Goal: Information Seeking & Learning: Compare options

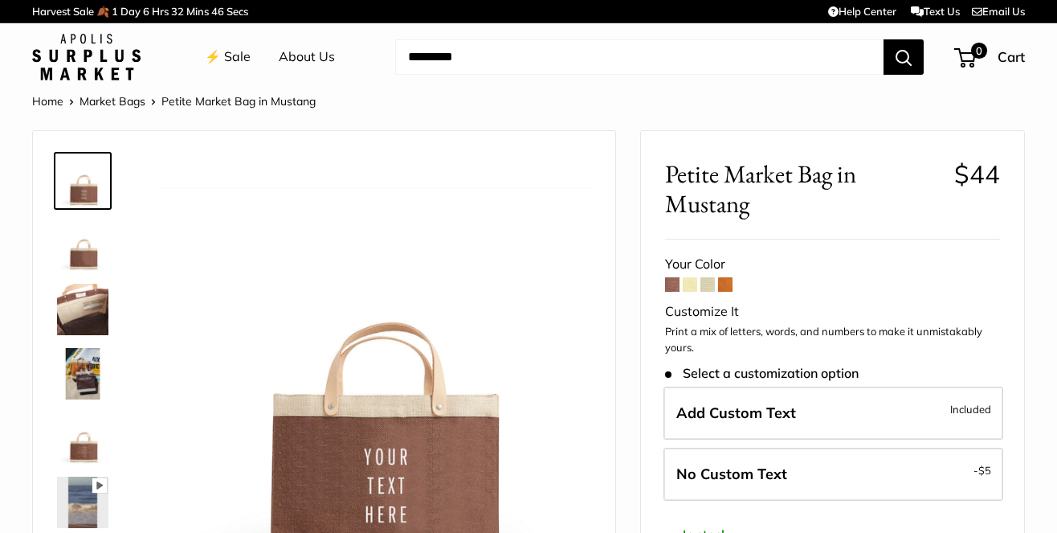
click at [692, 288] on span at bounding box center [690, 284] width 14 height 14
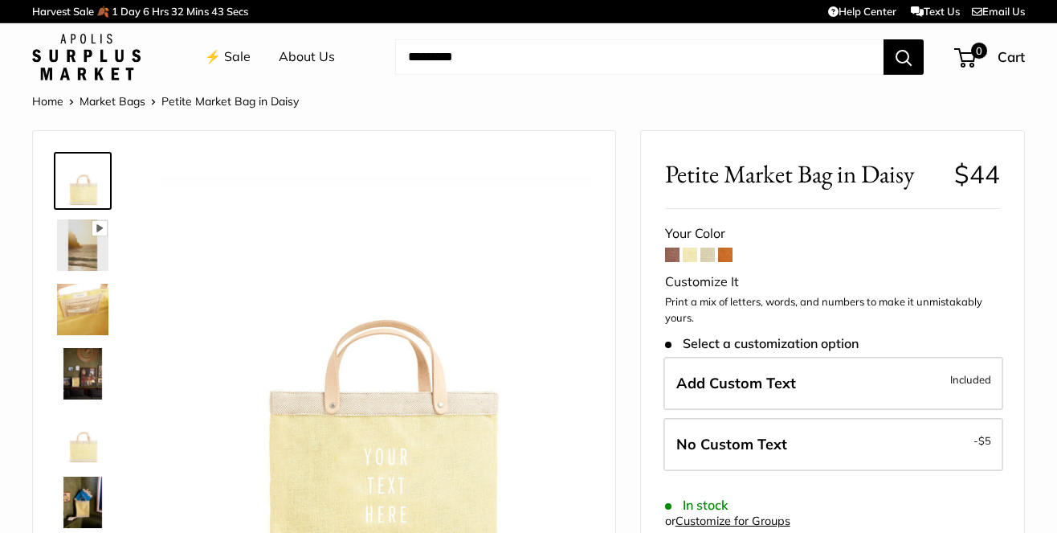
click at [714, 256] on span at bounding box center [707, 254] width 14 height 14
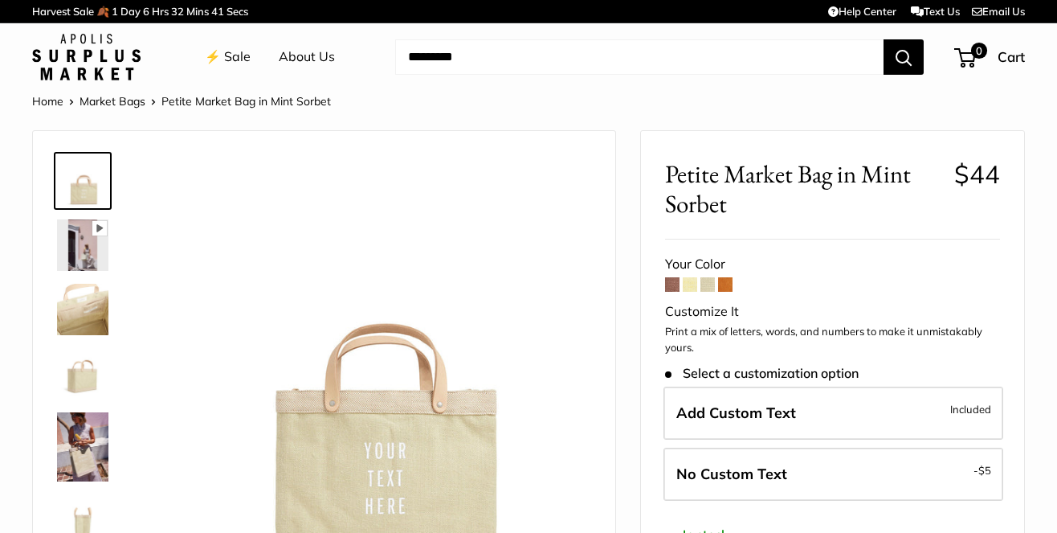
click at [726, 286] on span at bounding box center [725, 284] width 14 height 14
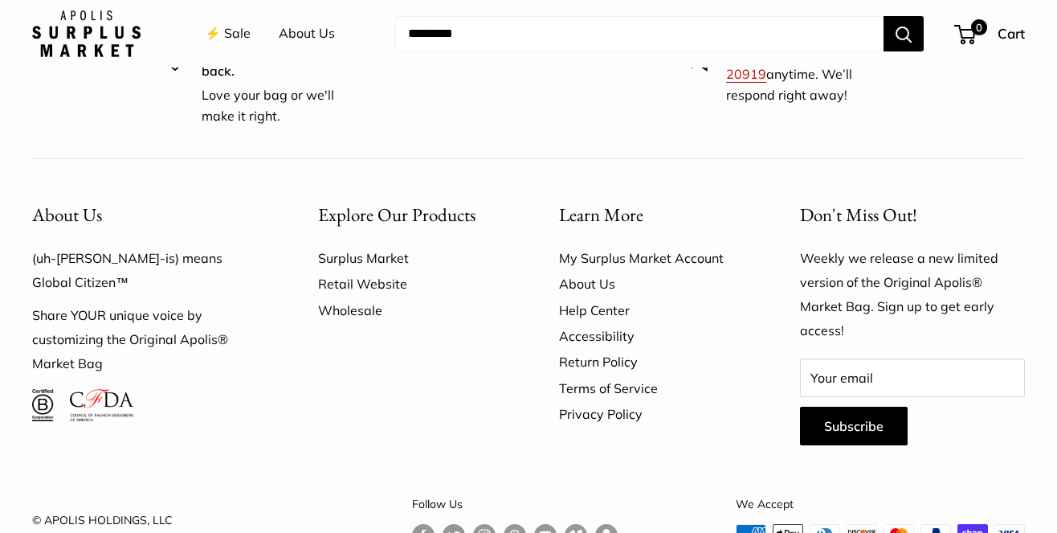
scroll to position [2622, 0]
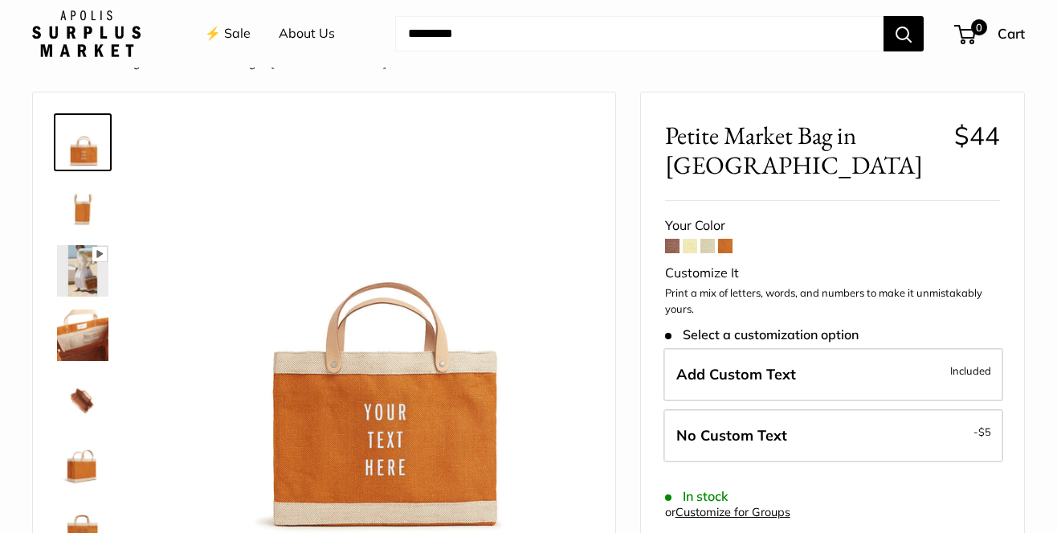
scroll to position [14, 0]
